Goal: Transaction & Acquisition: Purchase product/service

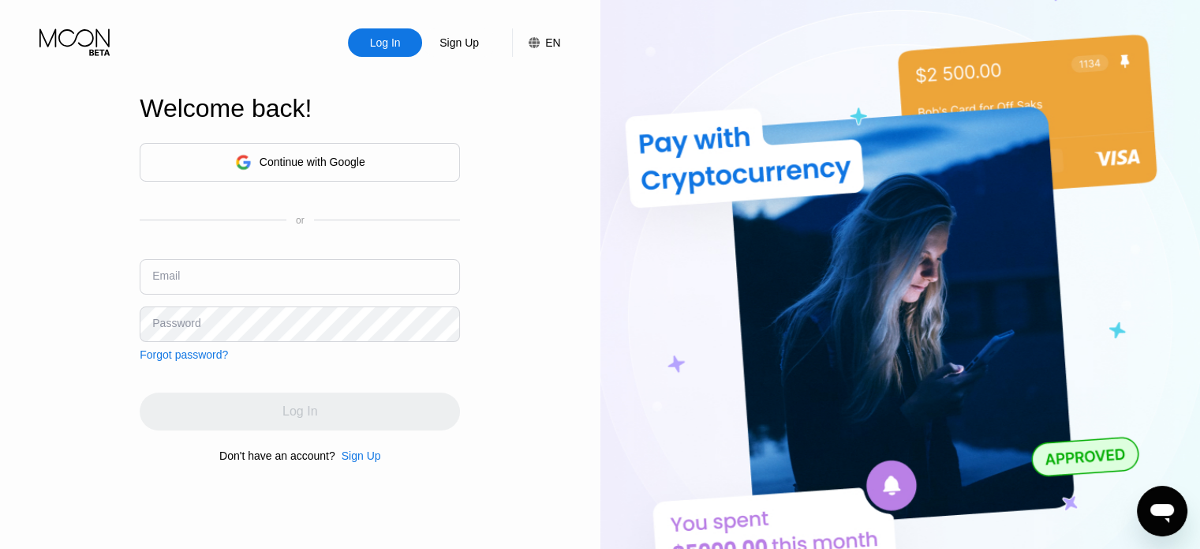
drag, startPoint x: 208, startPoint y: 268, endPoint x: 217, endPoint y: 300, distance: 32.7
click at [208, 268] on input "text" at bounding box center [300, 277] width 320 height 36
paste input "[EMAIL_ADDRESS][DOMAIN_NAME]"
type input "[EMAIL_ADDRESS][DOMAIN_NAME]"
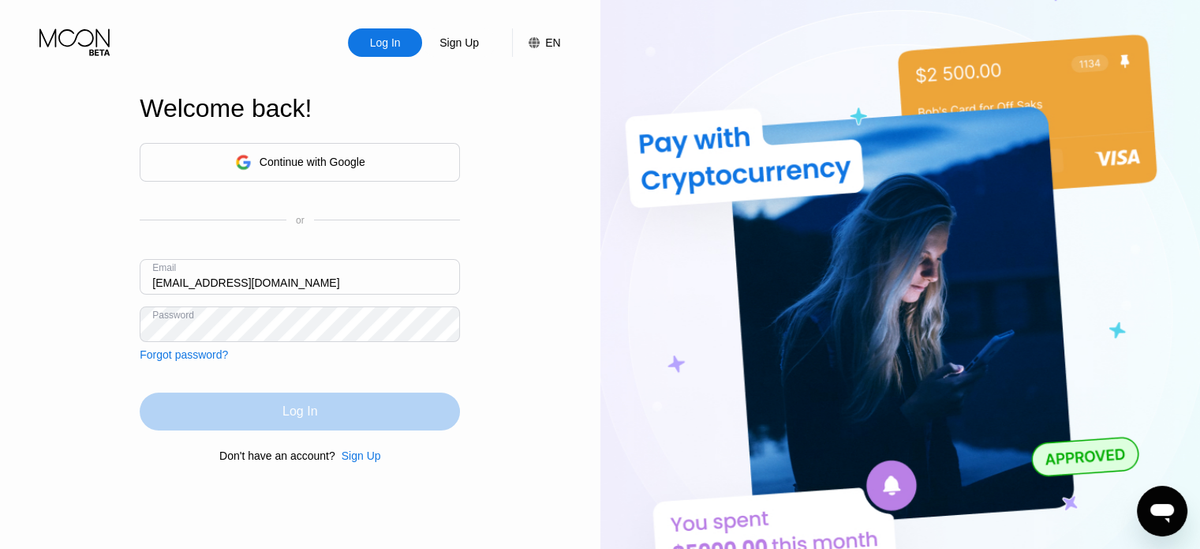
click at [296, 401] on div "Log In" at bounding box center [300, 411] width 320 height 38
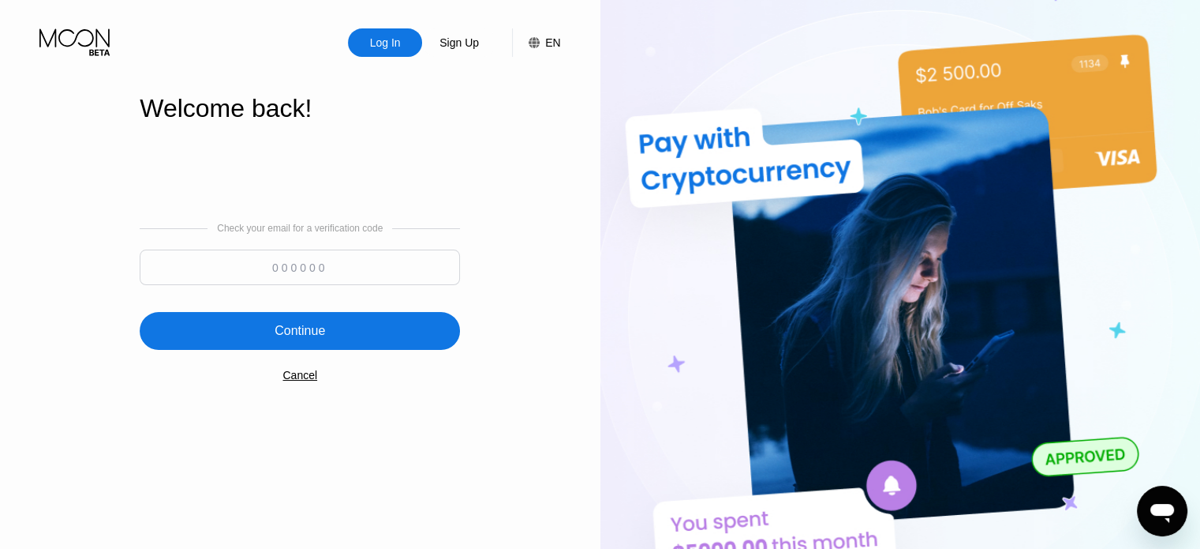
click at [394, 261] on input at bounding box center [300, 267] width 320 height 36
paste input "257314"
type input "257314"
click at [383, 321] on div "Continue" at bounding box center [300, 331] width 320 height 38
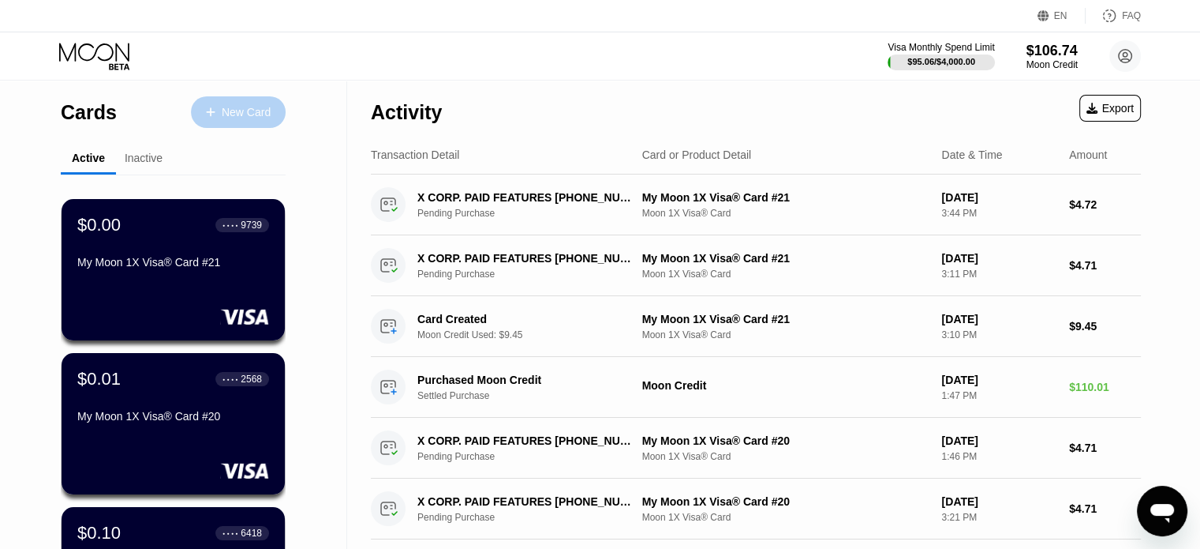
click at [265, 110] on div "New Card" at bounding box center [246, 112] width 49 height 13
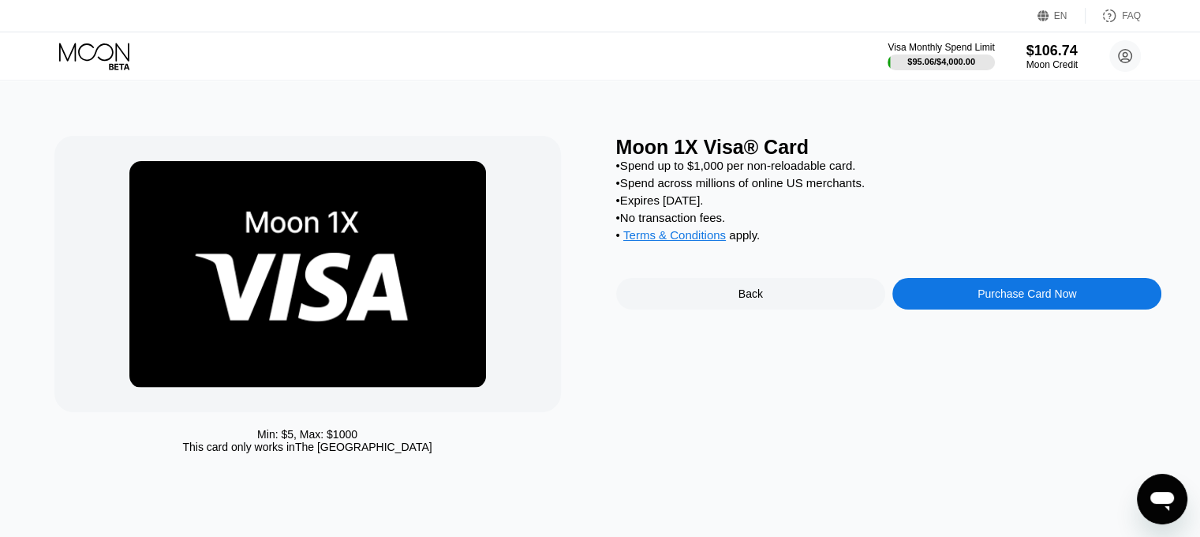
click at [999, 279] on div "Moon 1X Visa® Card • Spend up to $1,000 per non-reloadable card. • Spend across…" at bounding box center [889, 298] width 546 height 325
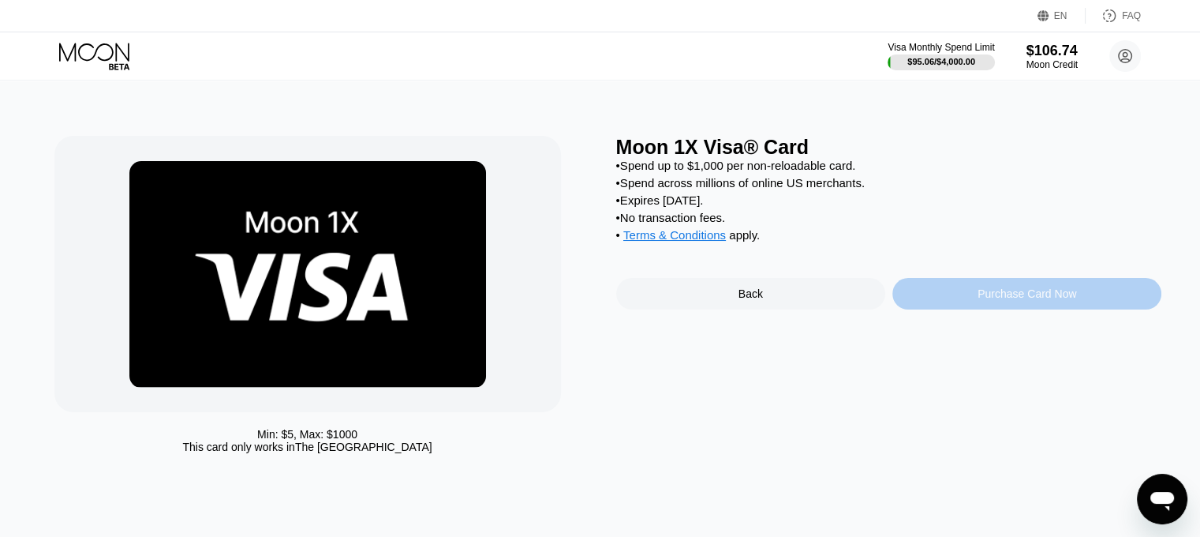
click at [1002, 294] on div "Purchase Card Now" at bounding box center [1027, 294] width 269 height 32
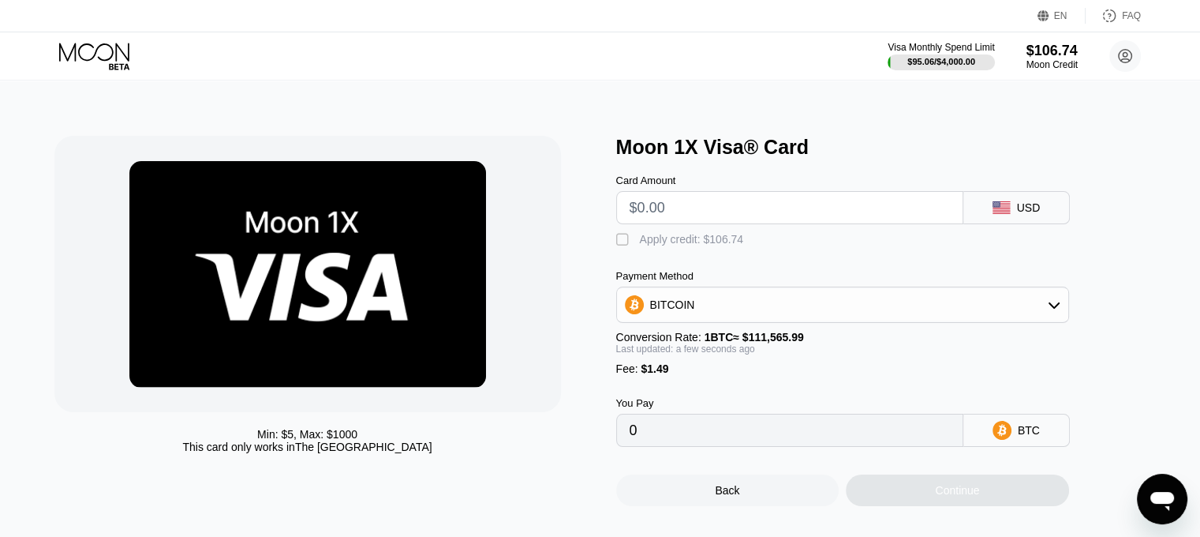
click at [743, 207] on input "text" at bounding box center [790, 208] width 320 height 32
type input "$9"
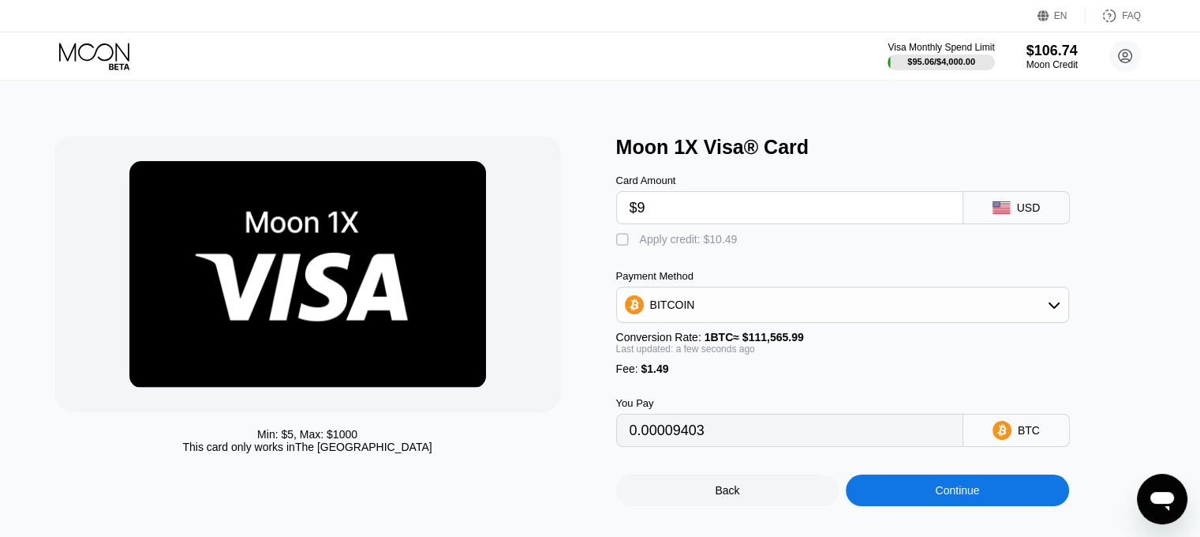
type input "0.00009403"
type input "$945"
type input "0.00848368"
type input "$9."
type input "0.00009403"
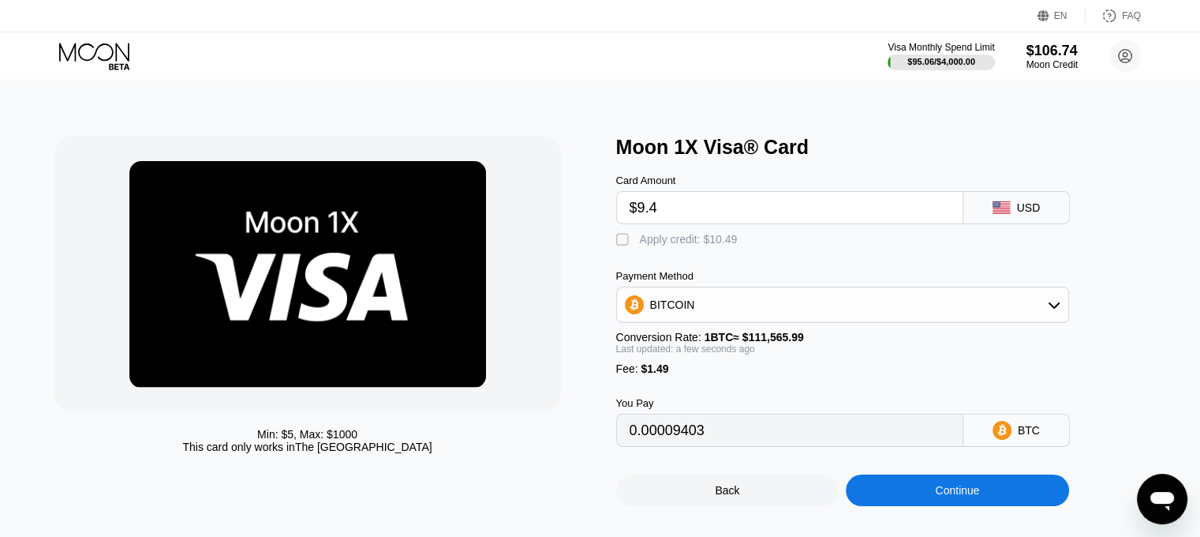
type input "$9.45"
type input "0.00009806"
type input "$9.45"
click at [725, 242] on div "Apply credit: $10.94" at bounding box center [689, 239] width 98 height 13
type input "0"
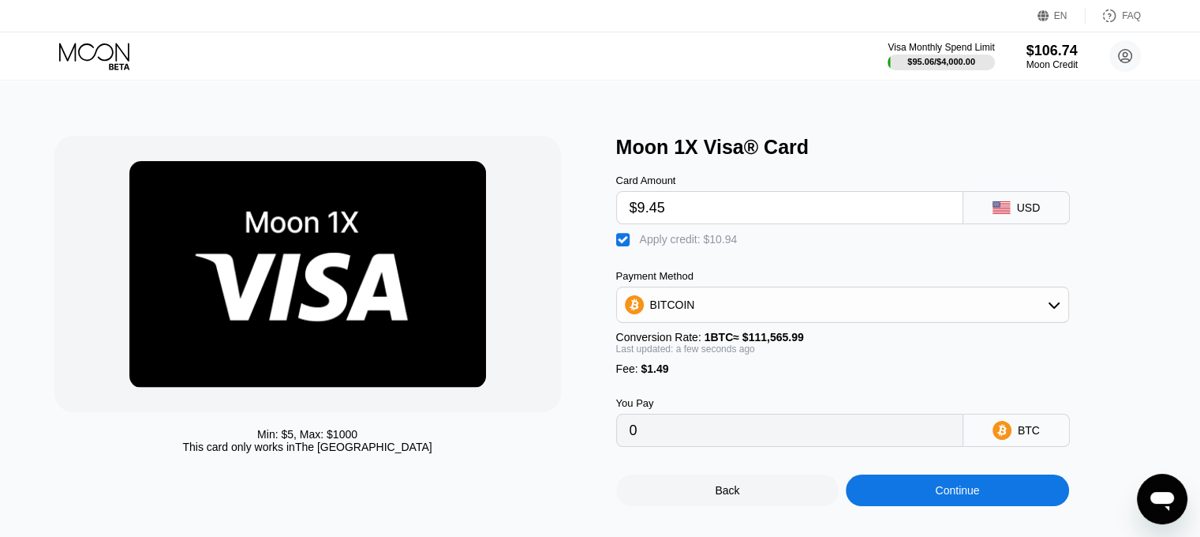
click at [893, 492] on div "Continue" at bounding box center [957, 490] width 223 height 32
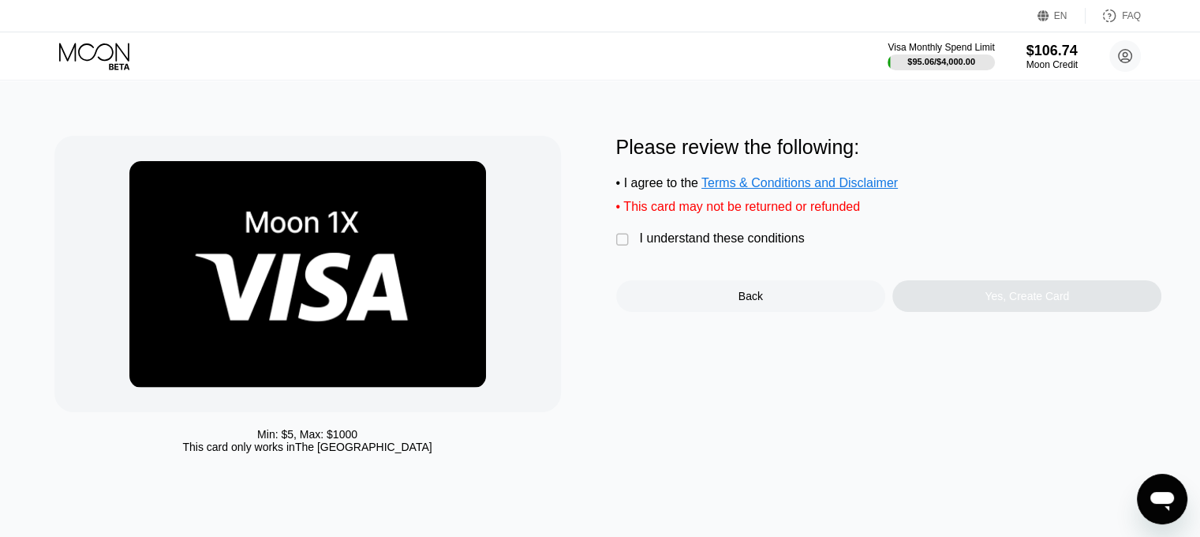
click at [704, 245] on div "I understand these conditions" at bounding box center [722, 238] width 165 height 14
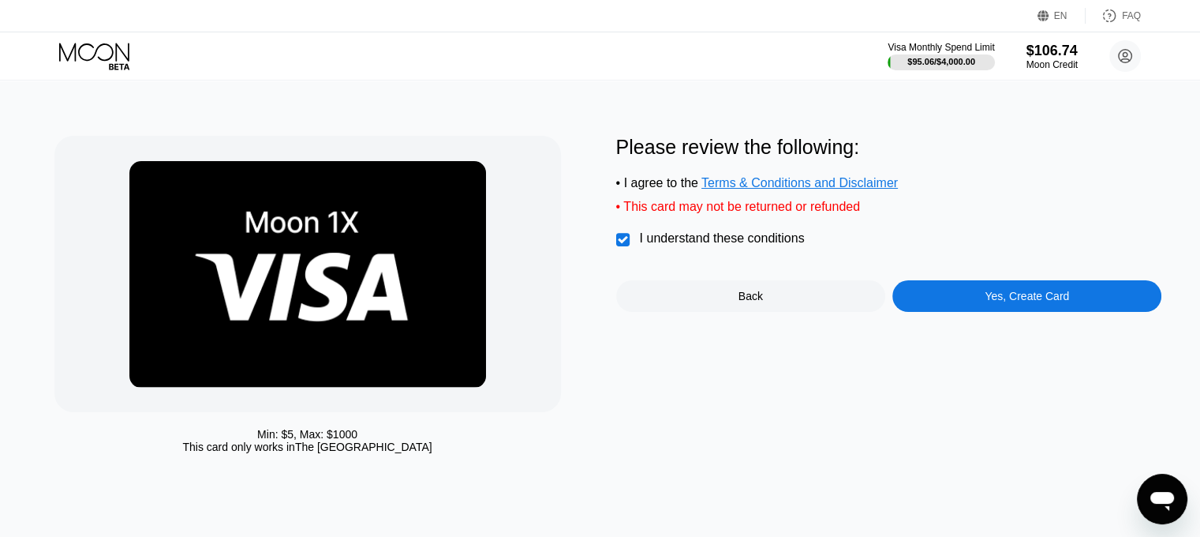
click at [995, 302] on div "Yes, Create Card" at bounding box center [1027, 296] width 84 height 13
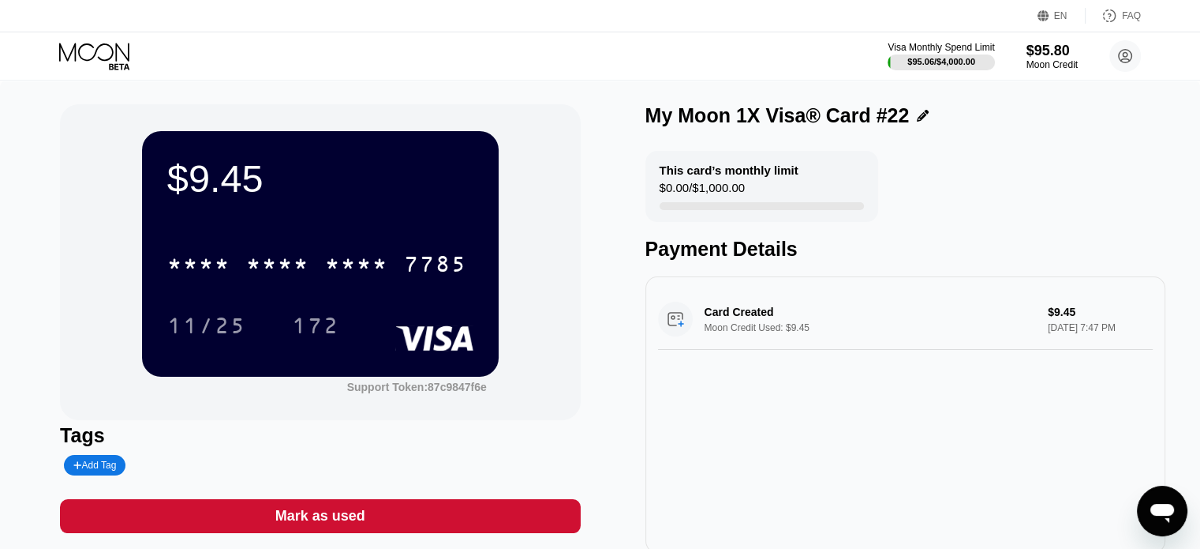
click at [103, 53] on icon at bounding box center [95, 57] width 73 height 28
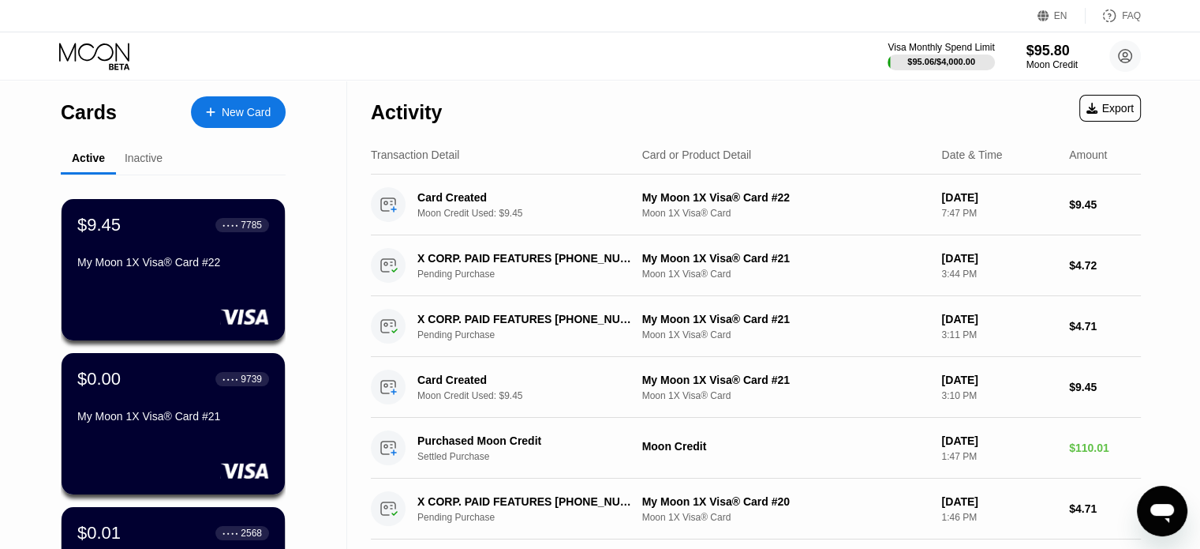
click at [232, 113] on div "New Card" at bounding box center [246, 112] width 49 height 13
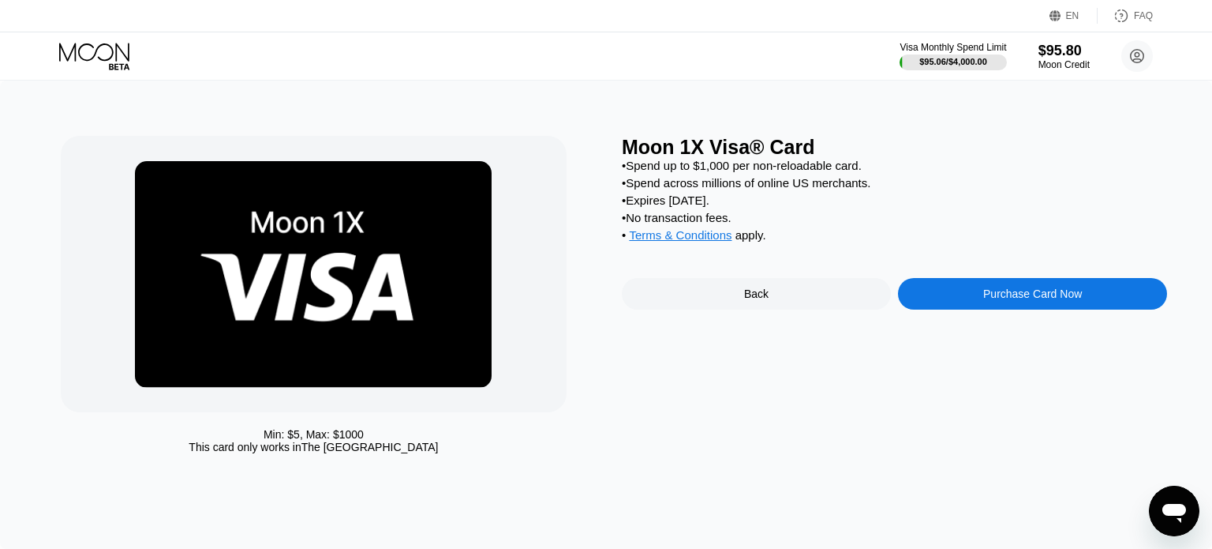
click at [1006, 300] on div "Purchase Card Now" at bounding box center [1032, 293] width 99 height 13
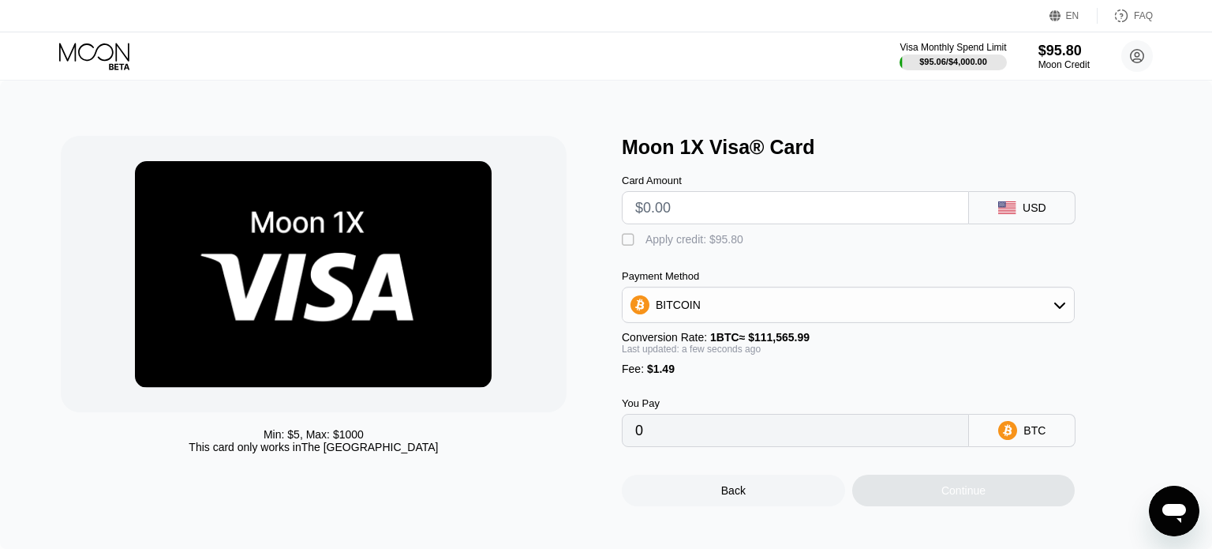
click at [744, 186] on div "Card Amount" at bounding box center [795, 180] width 347 height 12
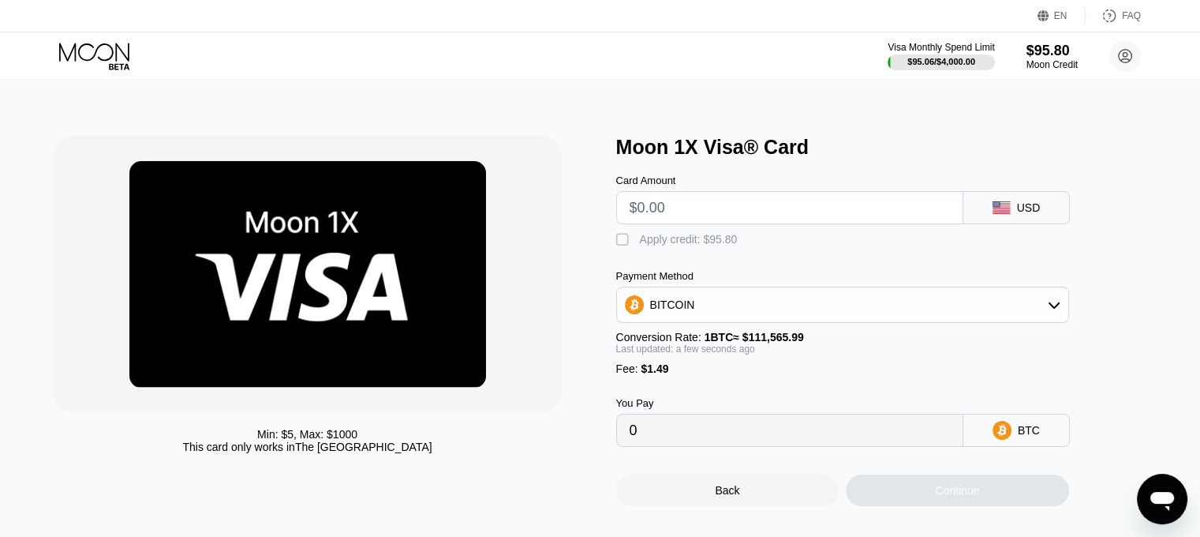
click at [741, 206] on input "text" at bounding box center [790, 208] width 320 height 32
type input "$12"
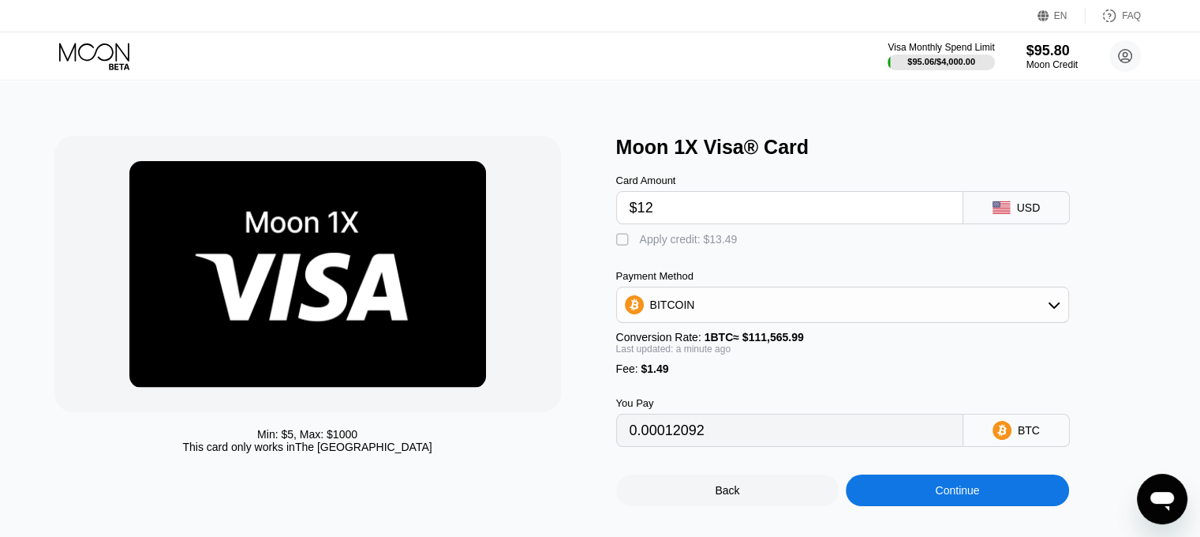
type input "0.00012092"
type input "$12.75"
type input "0.00012764"
type input "$12.75"
drag, startPoint x: 699, startPoint y: 257, endPoint x: 688, endPoint y: 238, distance: 21.3
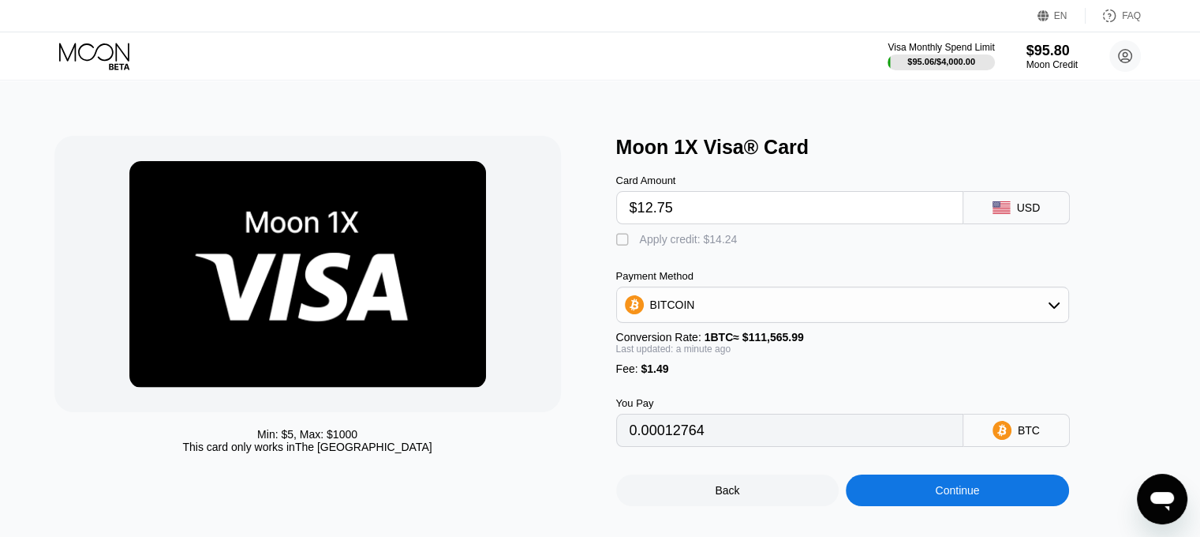
click at [698, 256] on div "Card Amount $12.75 USD  Apply credit: $14.24 Payment Method BITCOIN Conversion…" at bounding box center [868, 303] width 505 height 288
click at [688, 238] on div "Apply credit: $14.24" at bounding box center [689, 239] width 98 height 13
type input "0"
click at [982, 506] on div "Continue" at bounding box center [957, 490] width 223 height 32
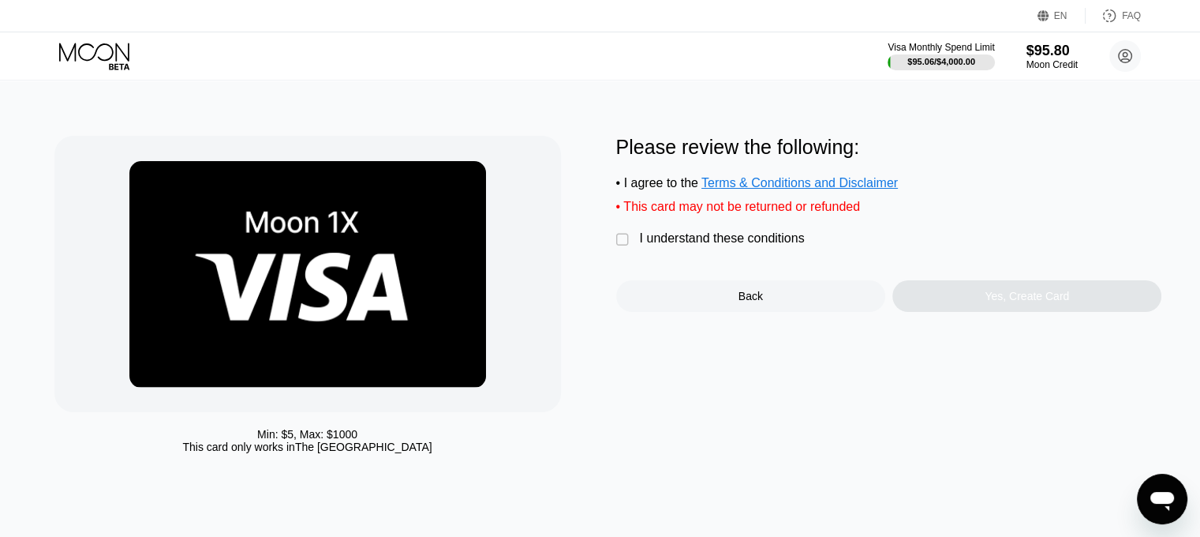
click at [701, 245] on div "I understand these conditions" at bounding box center [722, 238] width 165 height 14
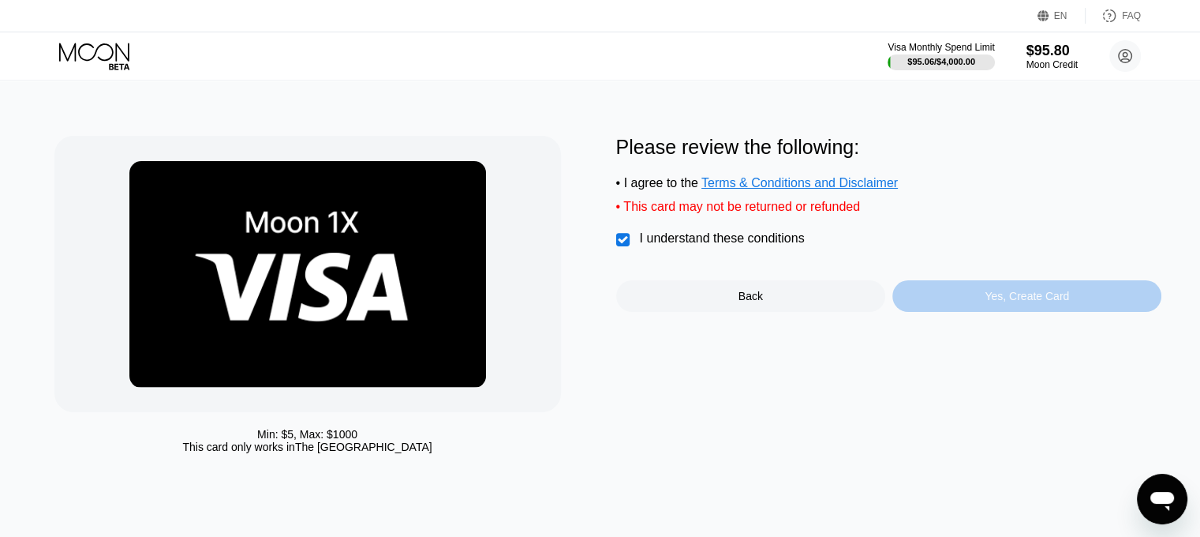
click at [1013, 302] on div "Yes, Create Card" at bounding box center [1027, 296] width 84 height 13
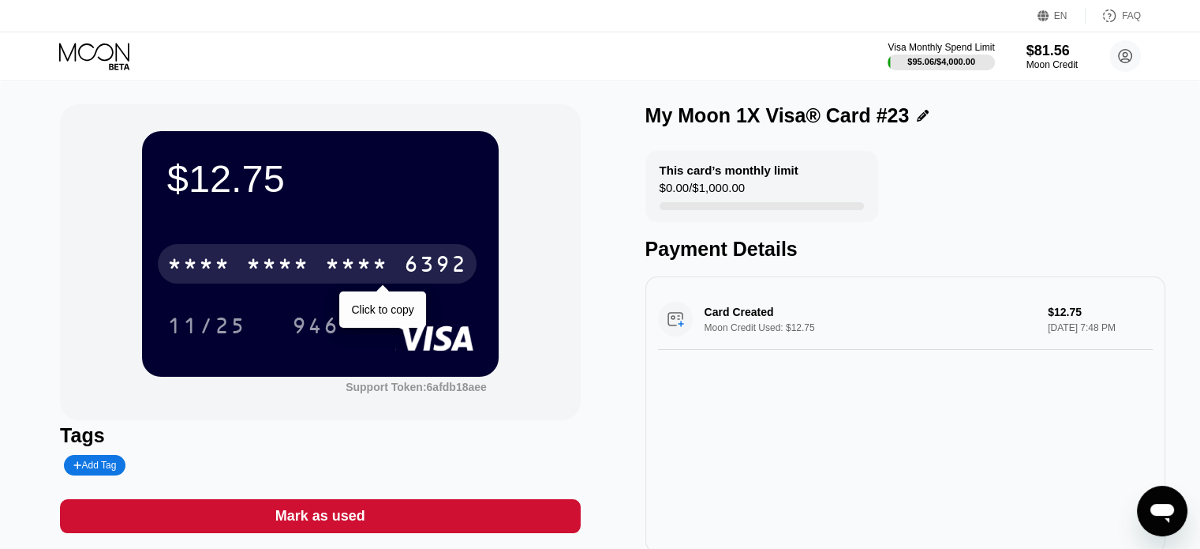
click at [388, 270] on div "* * * *" at bounding box center [356, 265] width 63 height 25
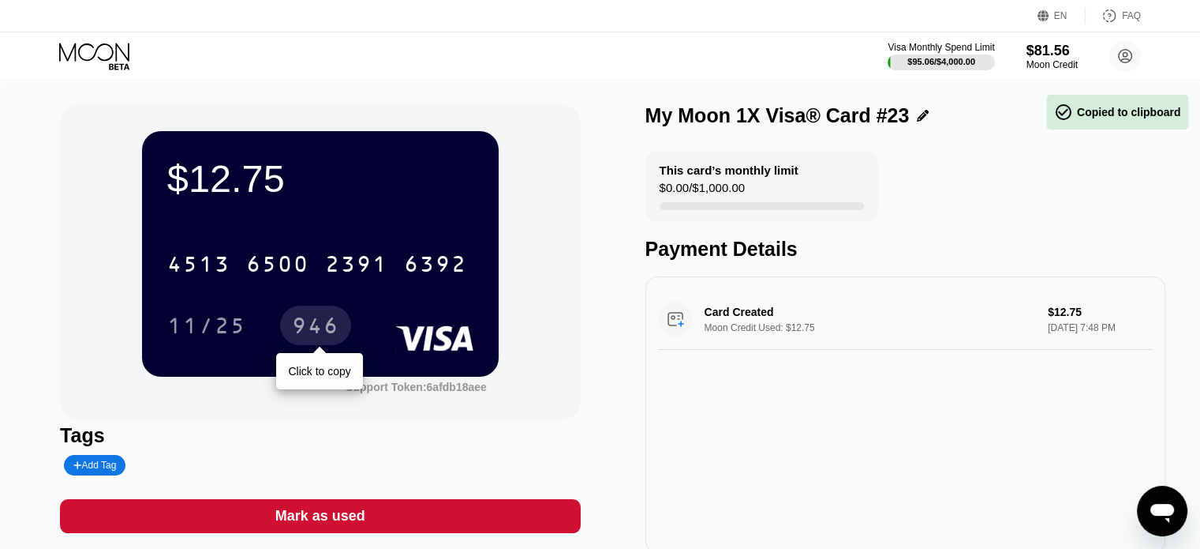
click at [298, 320] on div "946" at bounding box center [315, 327] width 47 height 25
